Goal: Navigation & Orientation: Find specific page/section

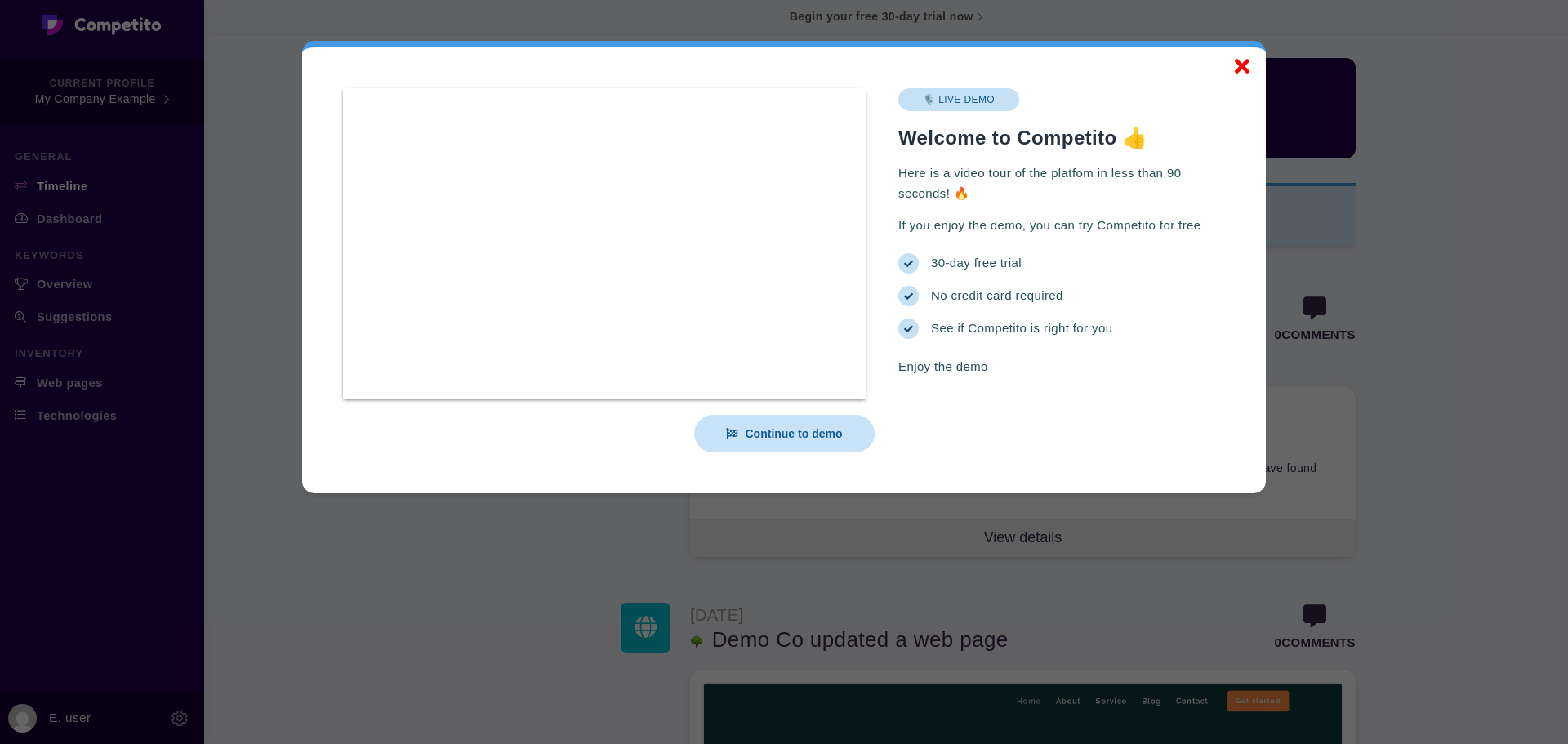
click at [1246, 63] on span at bounding box center [1241, 66] width 15 height 22
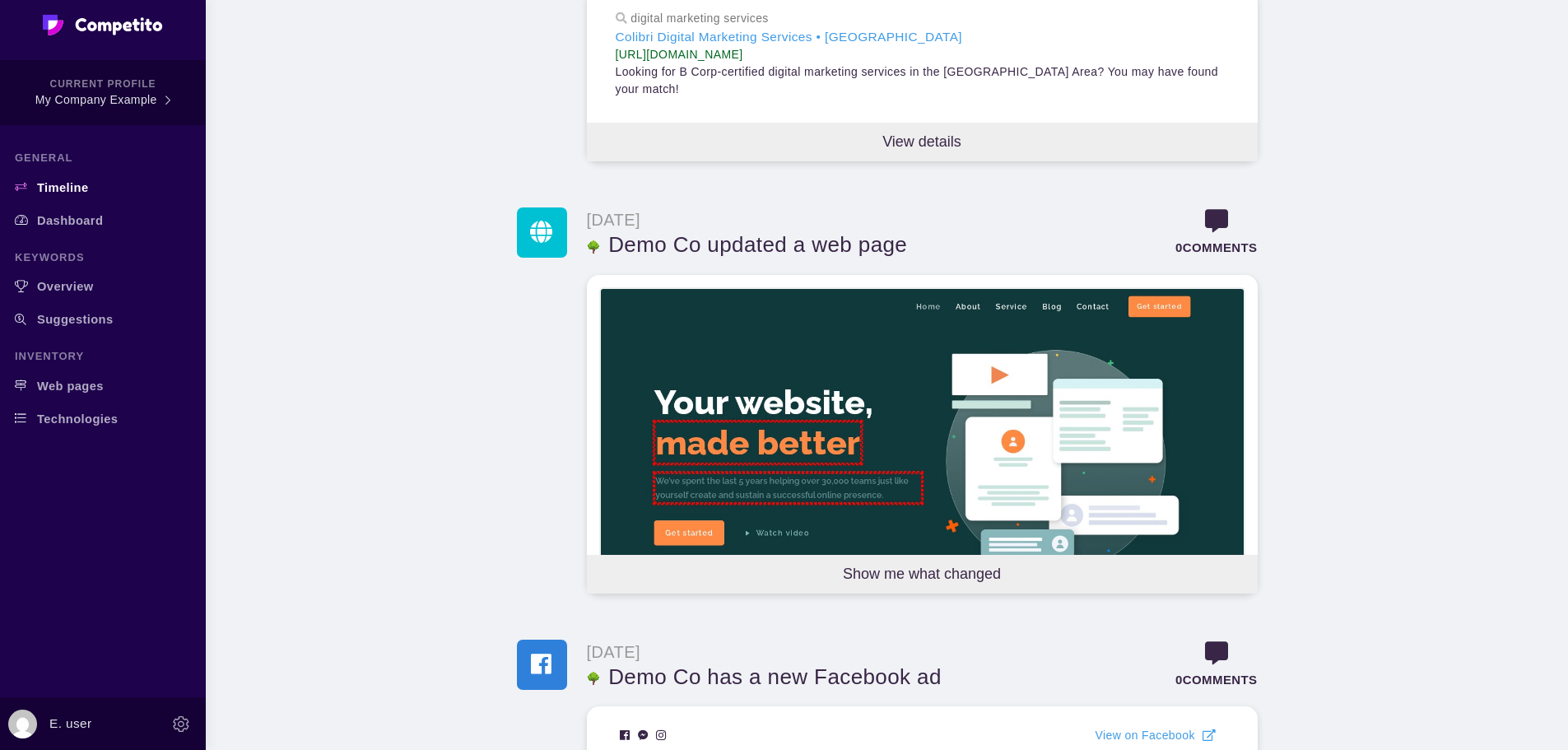
scroll to position [411, 0]
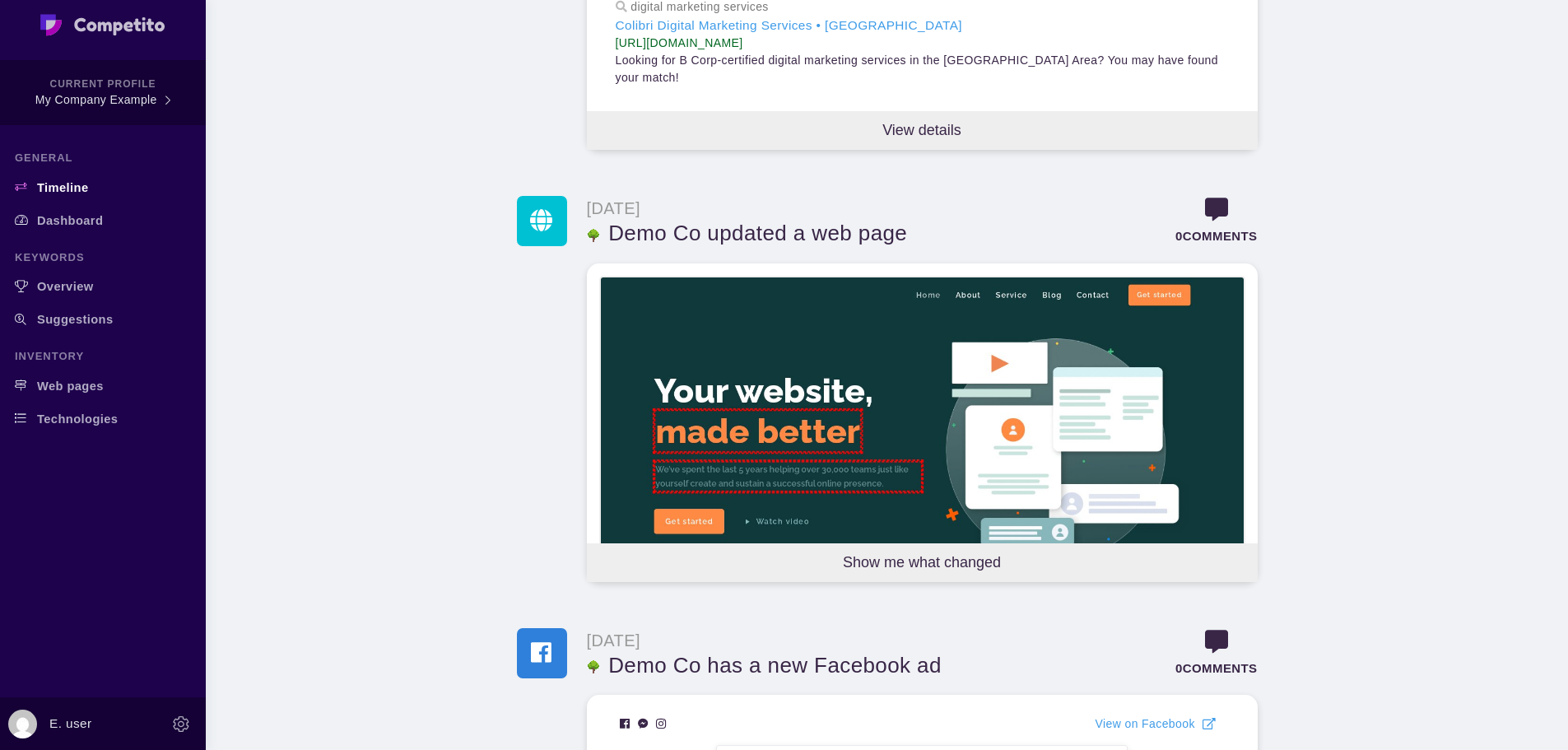
click at [143, 31] on img at bounding box center [102, 24] width 125 height 23
